Goal: Information Seeking & Learning: Find specific fact

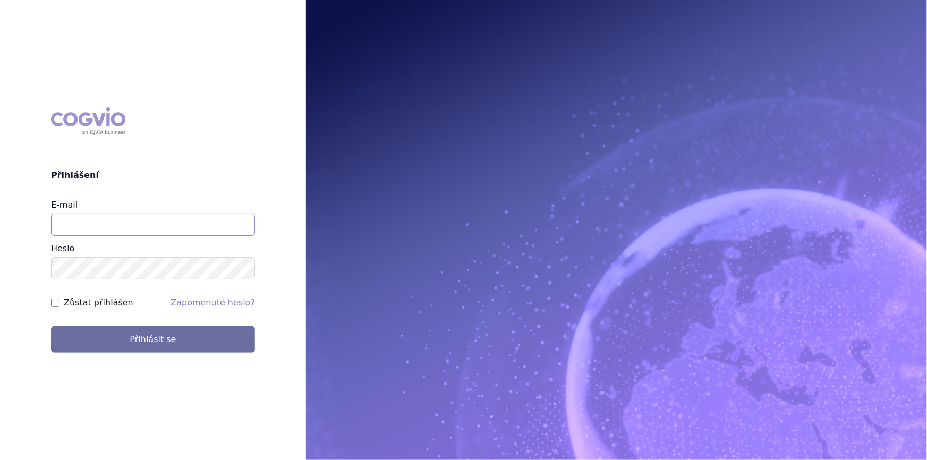
click at [182, 227] on input "E-mail" at bounding box center [153, 225] width 204 height 22
type input "[PERSON_NAME][EMAIL_ADDRESS][DOMAIN_NAME]"
click at [51, 326] on button "Přihlásit se" at bounding box center [153, 339] width 204 height 27
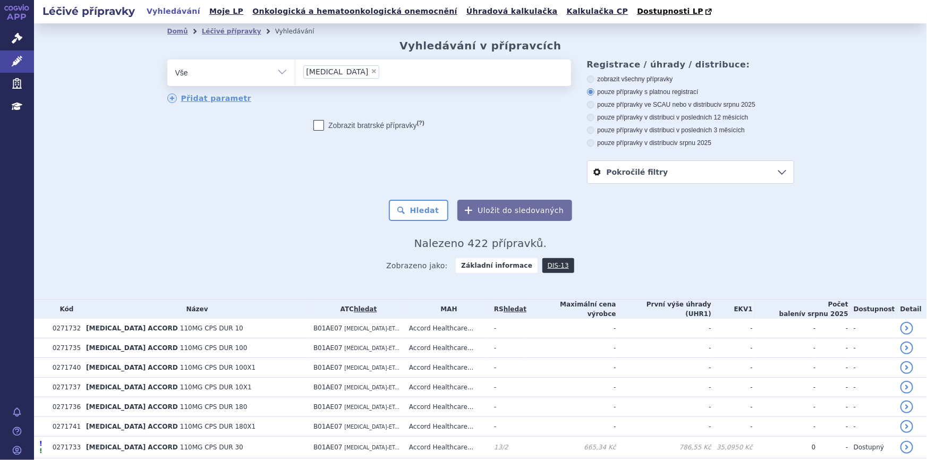
click at [371, 69] on span "×" at bounding box center [374, 71] width 6 height 6
click at [295, 69] on select "dabigatran" at bounding box center [295, 72] width 1 height 27
select select
type input "N05AX12"
select select "N05AX12"
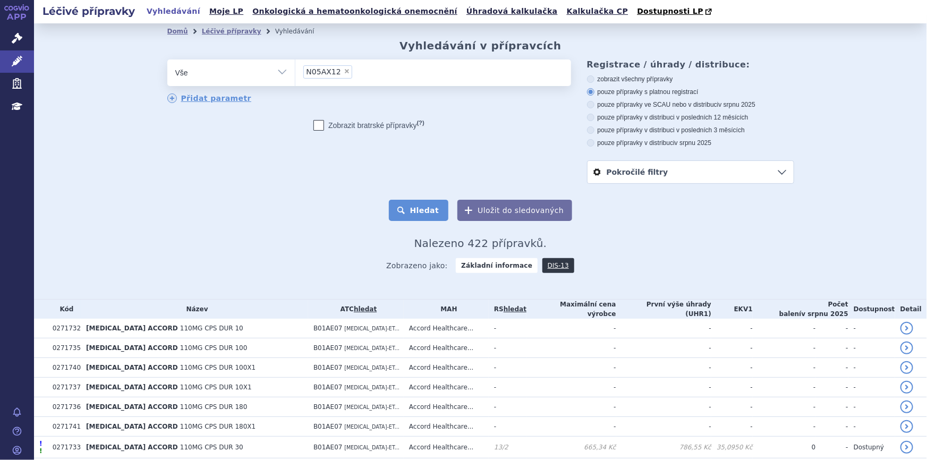
click at [411, 212] on button "Hledat" at bounding box center [419, 210] width 60 height 21
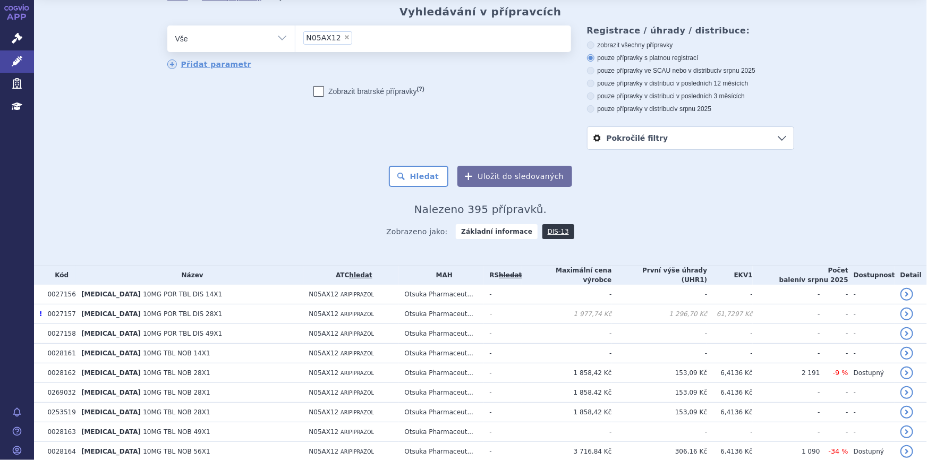
scroll to position [338, 0]
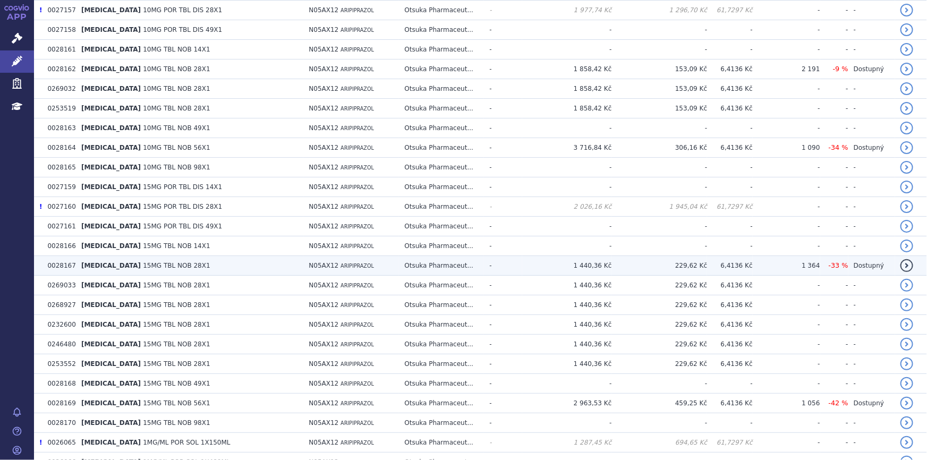
click at [262, 268] on td "ABILIFY 15MG TBL NOB 28X1" at bounding box center [190, 266] width 228 height 20
